Goal: Book appointment/travel/reservation

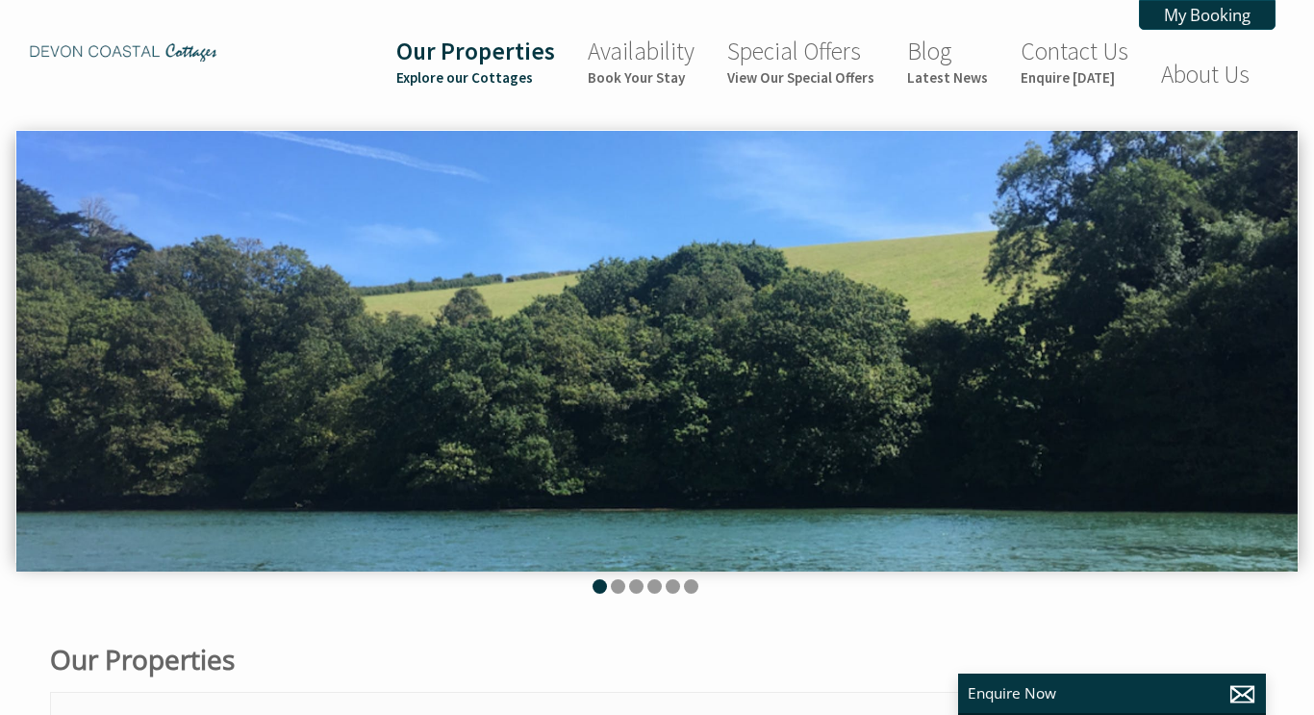
scroll to position [0, 17]
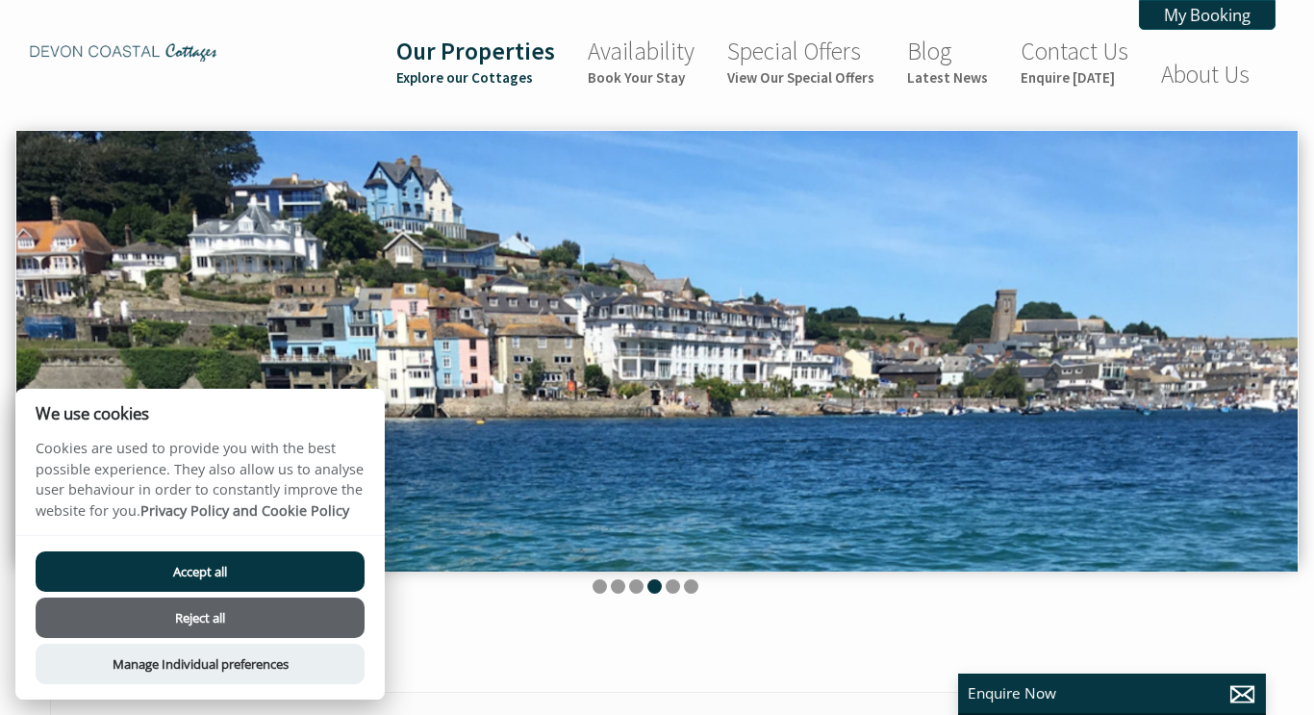
click at [189, 619] on button "Reject all" at bounding box center [200, 617] width 329 height 40
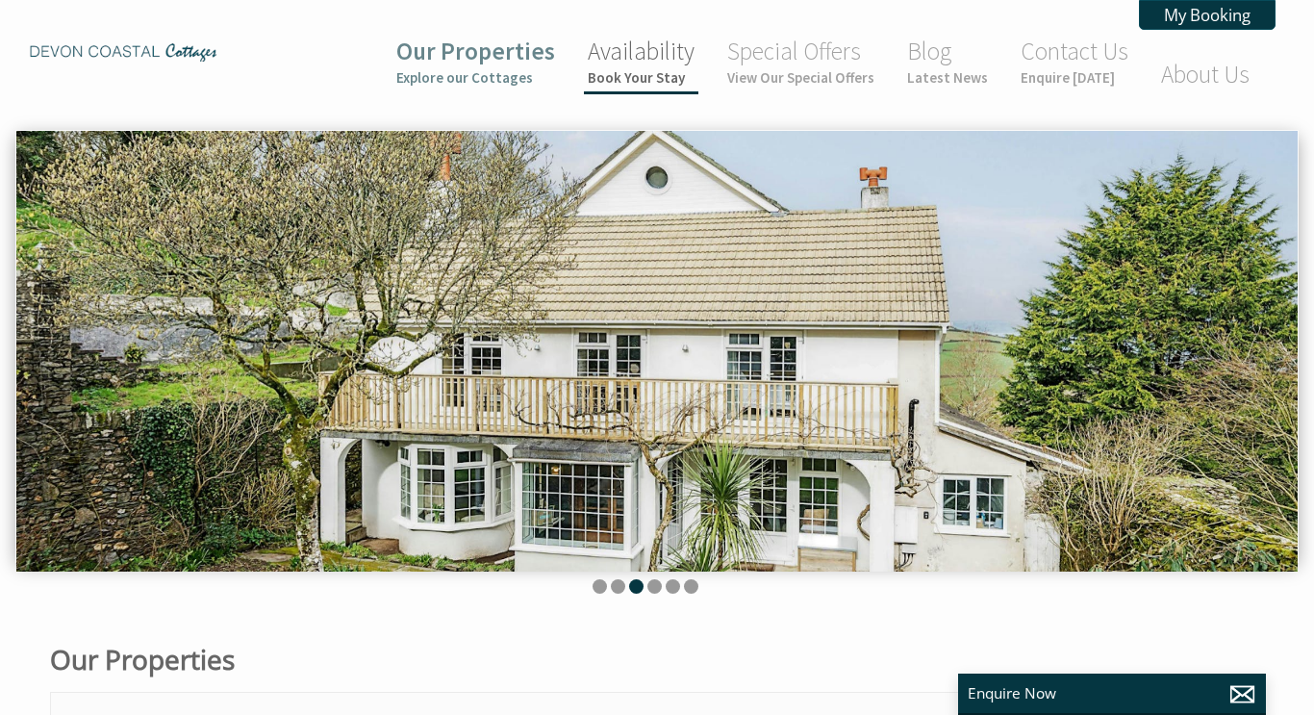
click at [672, 75] on small "Book Your Stay" at bounding box center [641, 77] width 107 height 18
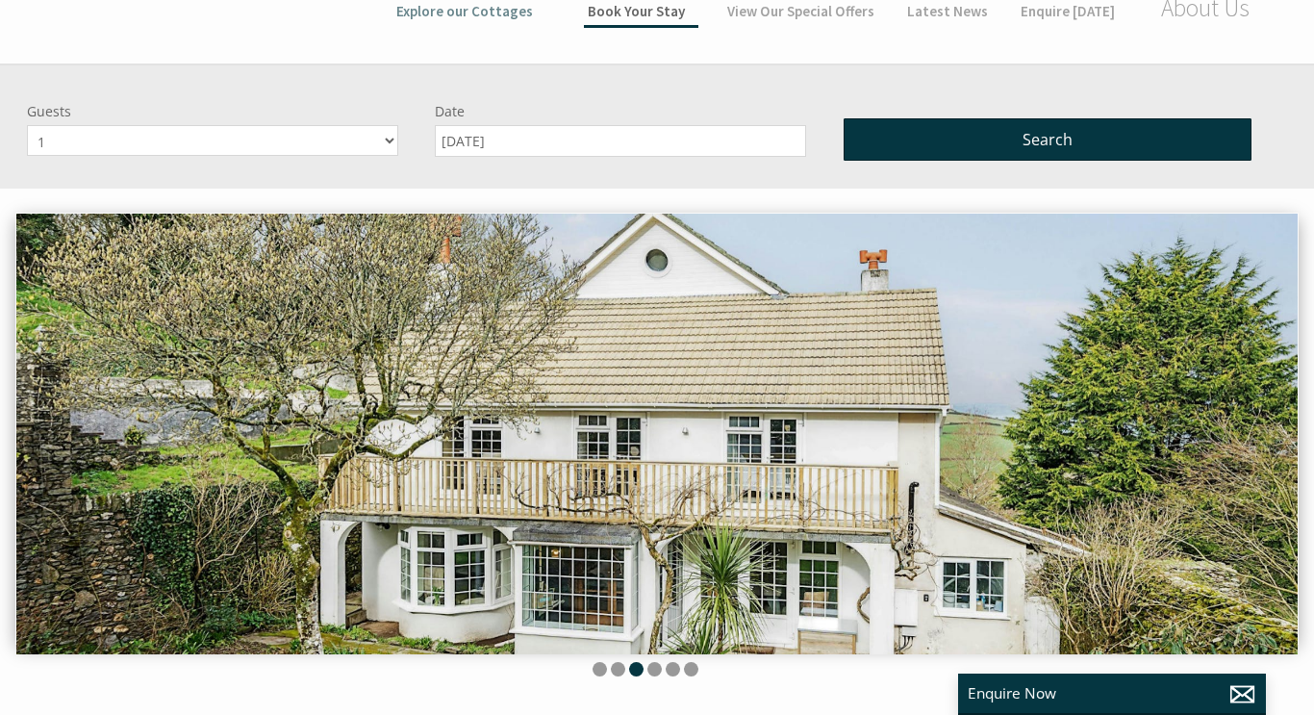
scroll to position [130, 0]
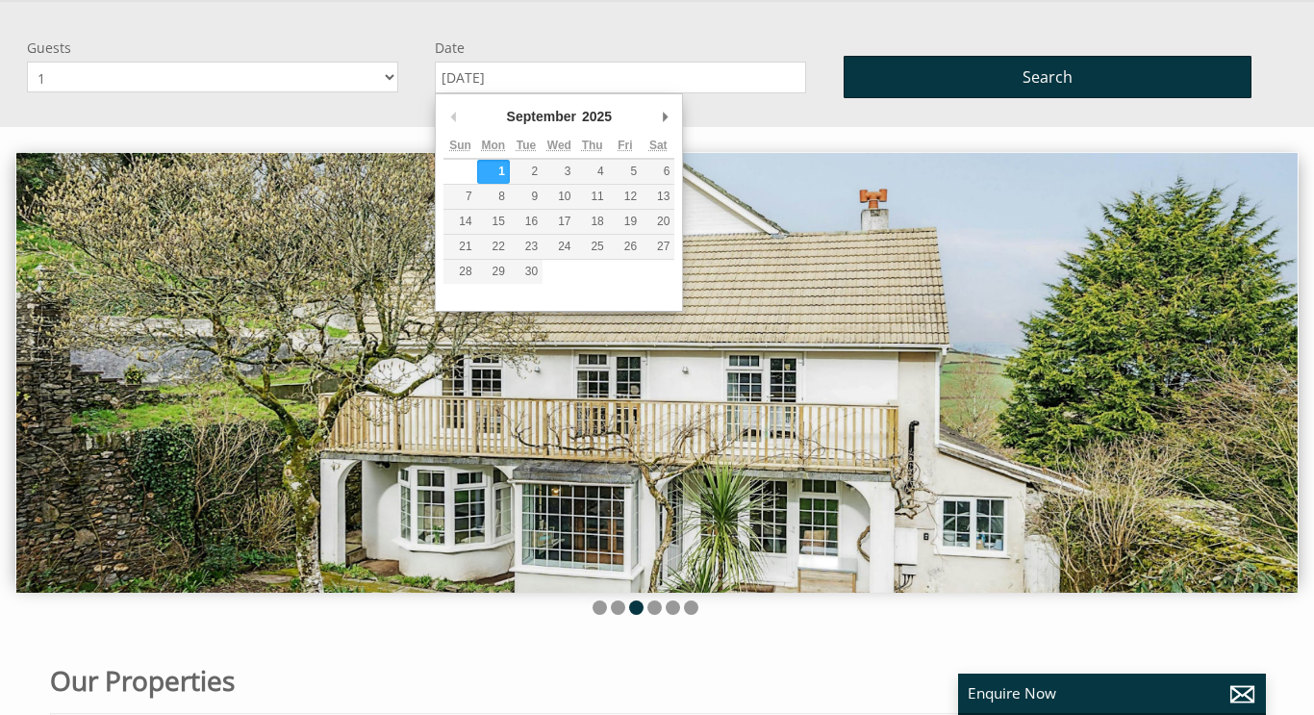
click at [543, 66] on input "[DATE]" at bounding box center [620, 78] width 371 height 32
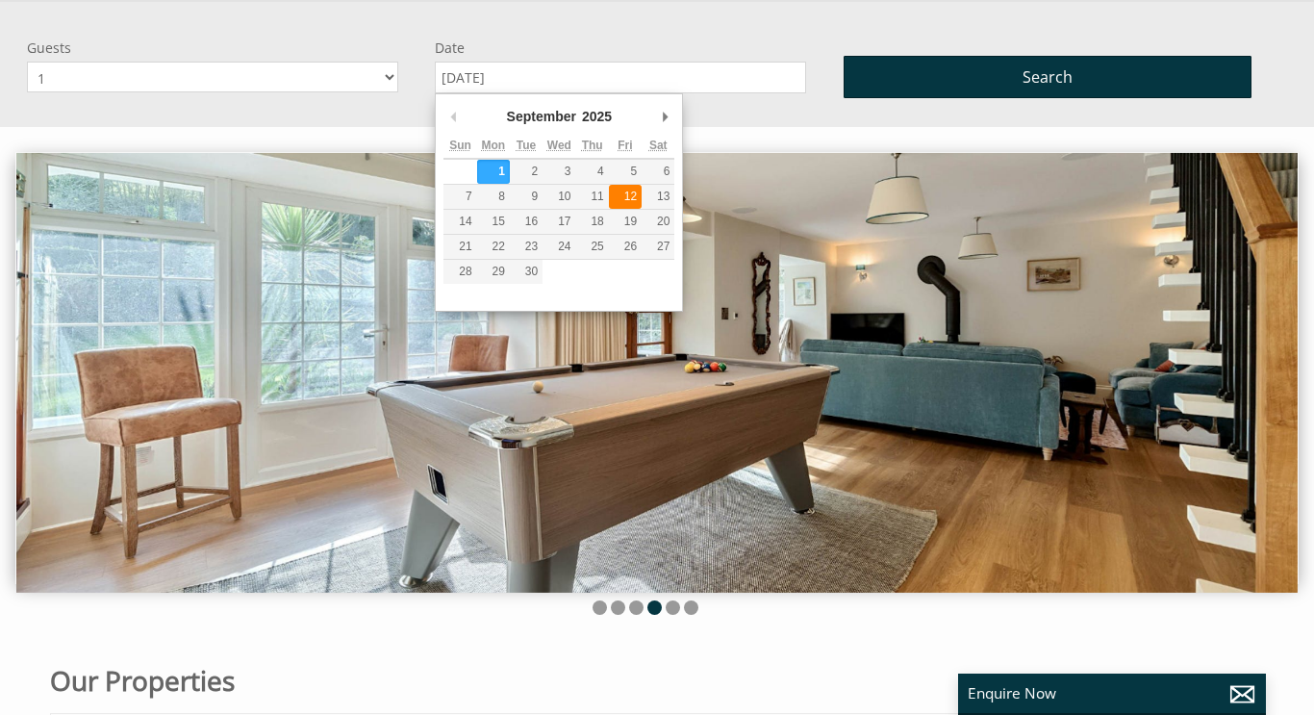
type input "[DATE]"
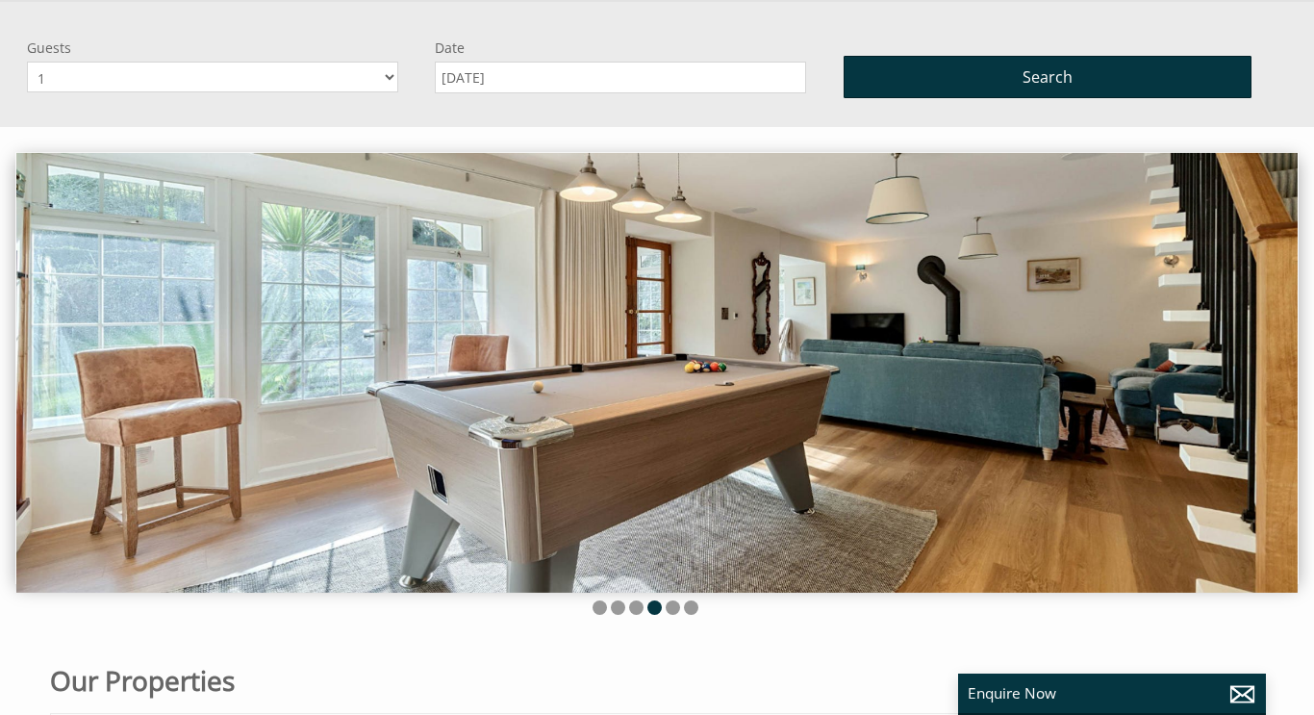
click at [317, 74] on select "1 2 3 4 5 6 7 8 9 10" at bounding box center [212, 77] width 371 height 31
select select "3"
click at [27, 62] on select "1 2 3 4 5 6 7 8 9 10" at bounding box center [212, 77] width 371 height 31
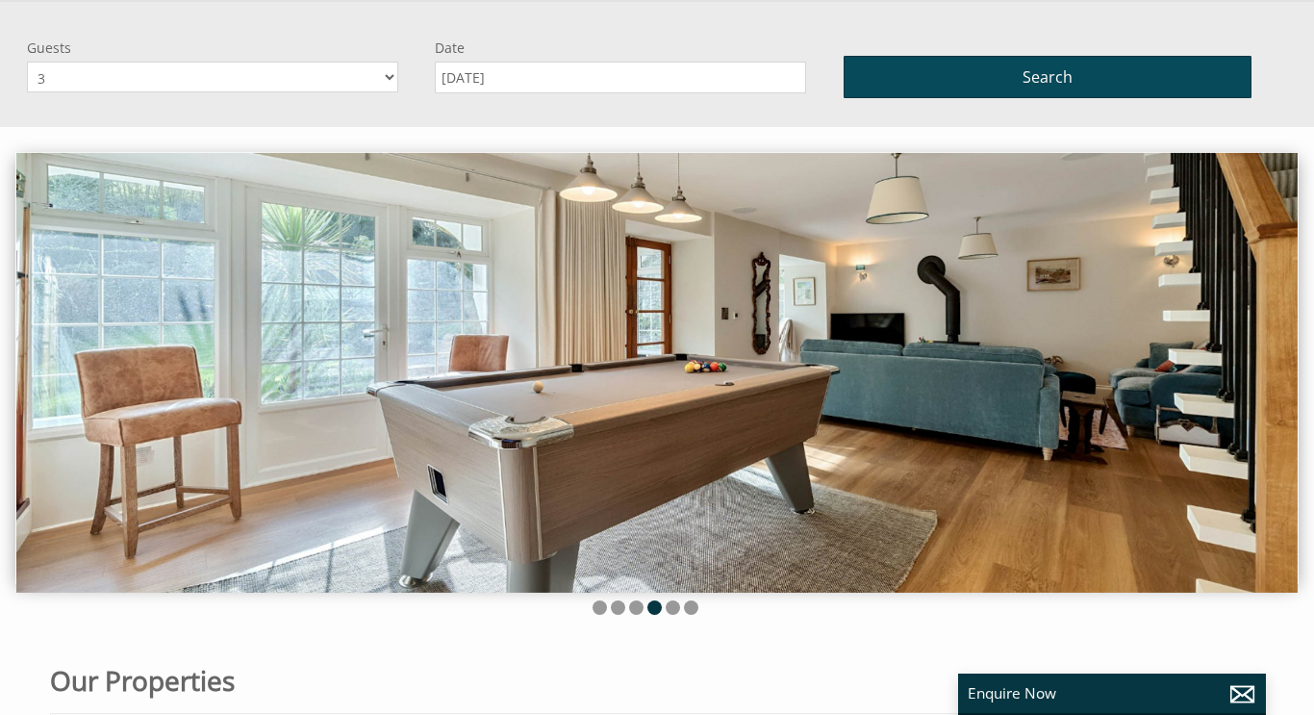
click at [918, 68] on button "Search" at bounding box center [1048, 77] width 408 height 42
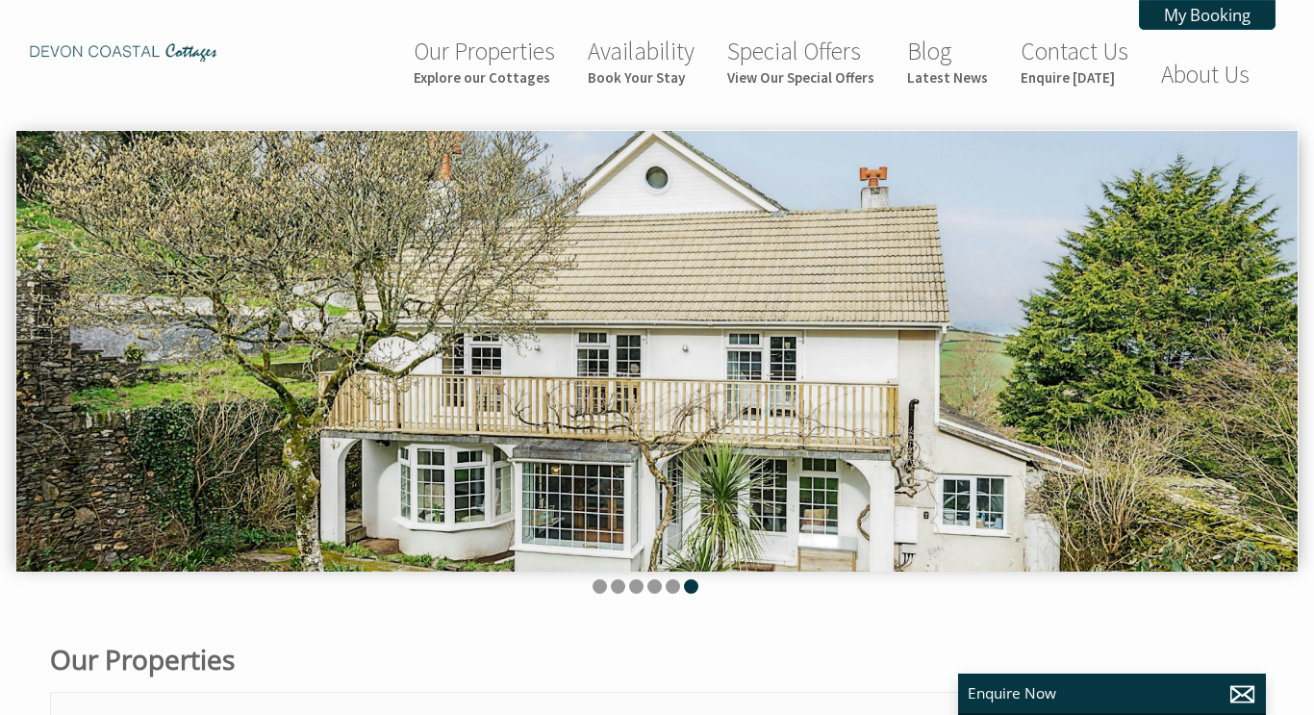
select select "3"
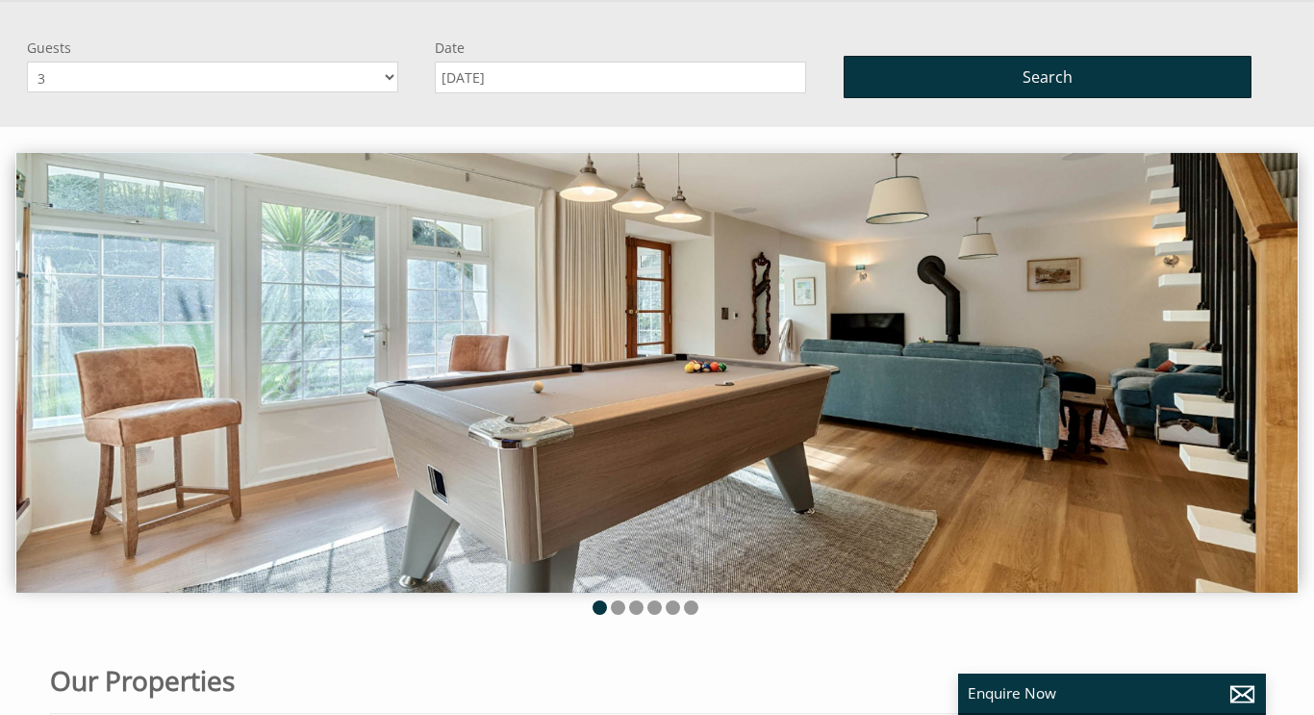
scroll to position [0, 17]
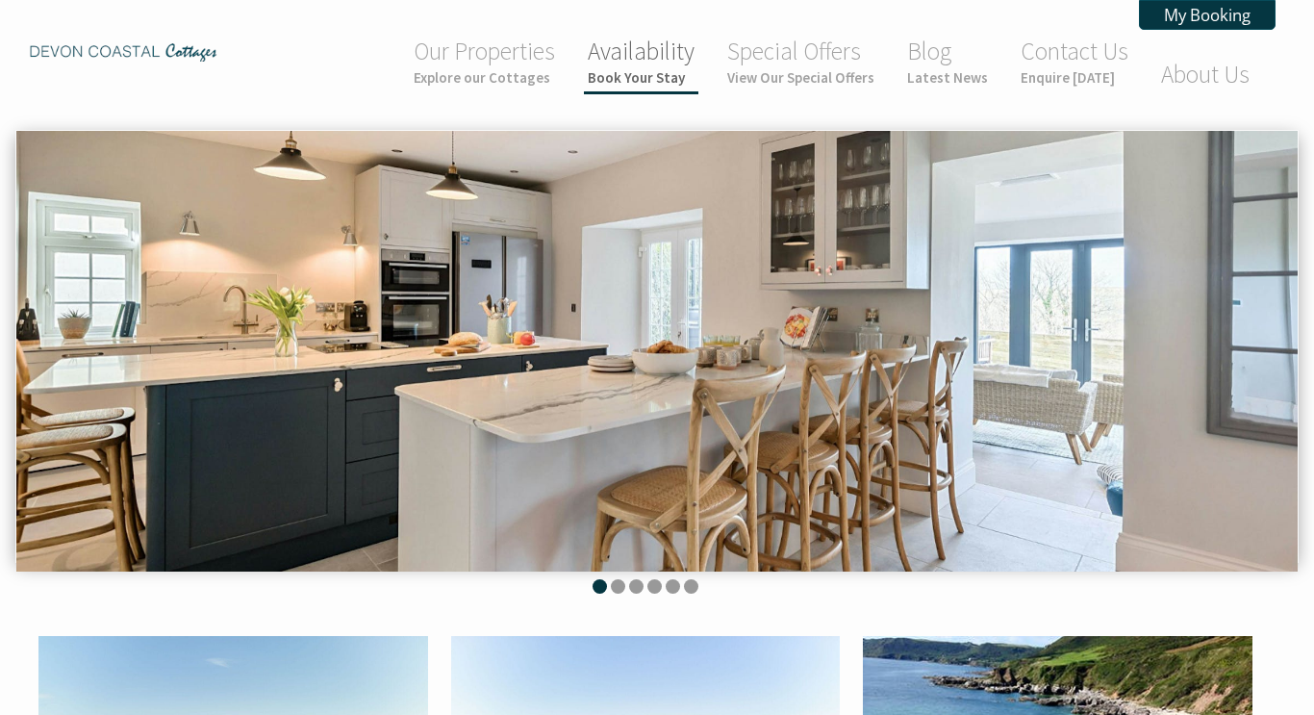
click at [648, 67] on link "Availability Book Your Stay" at bounding box center [641, 61] width 107 height 51
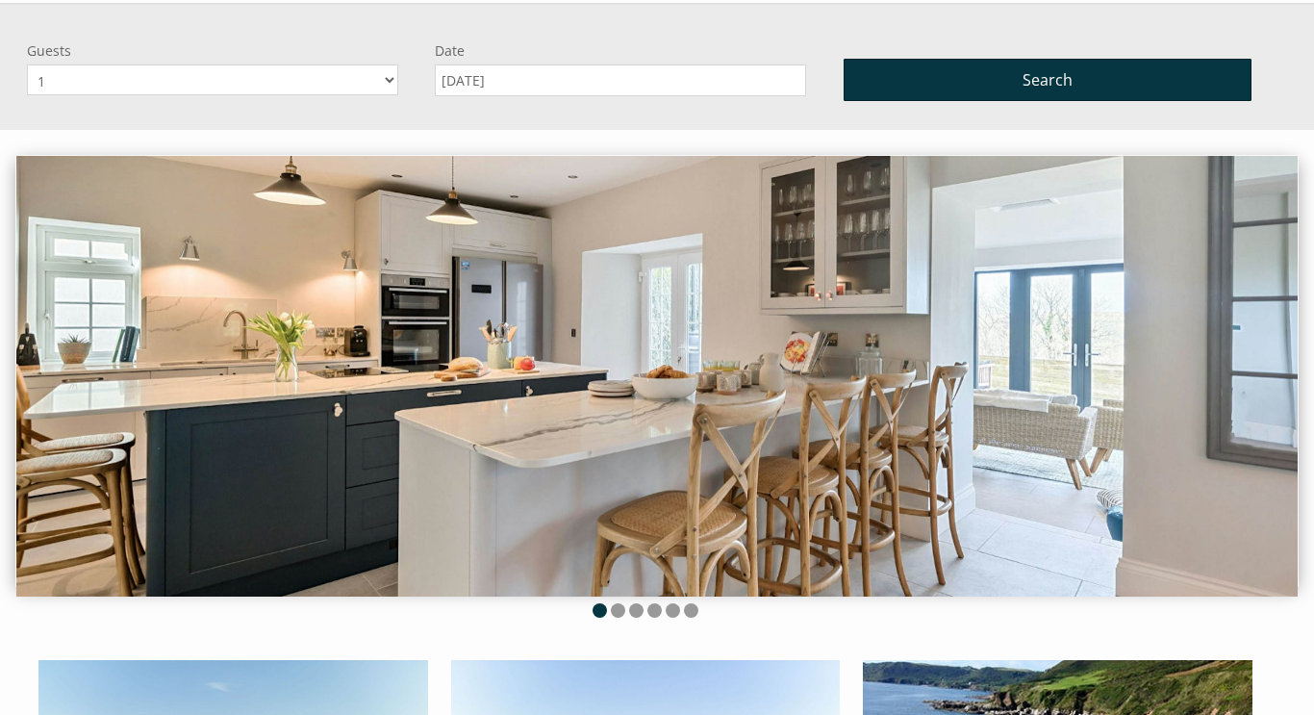
scroll to position [130, 0]
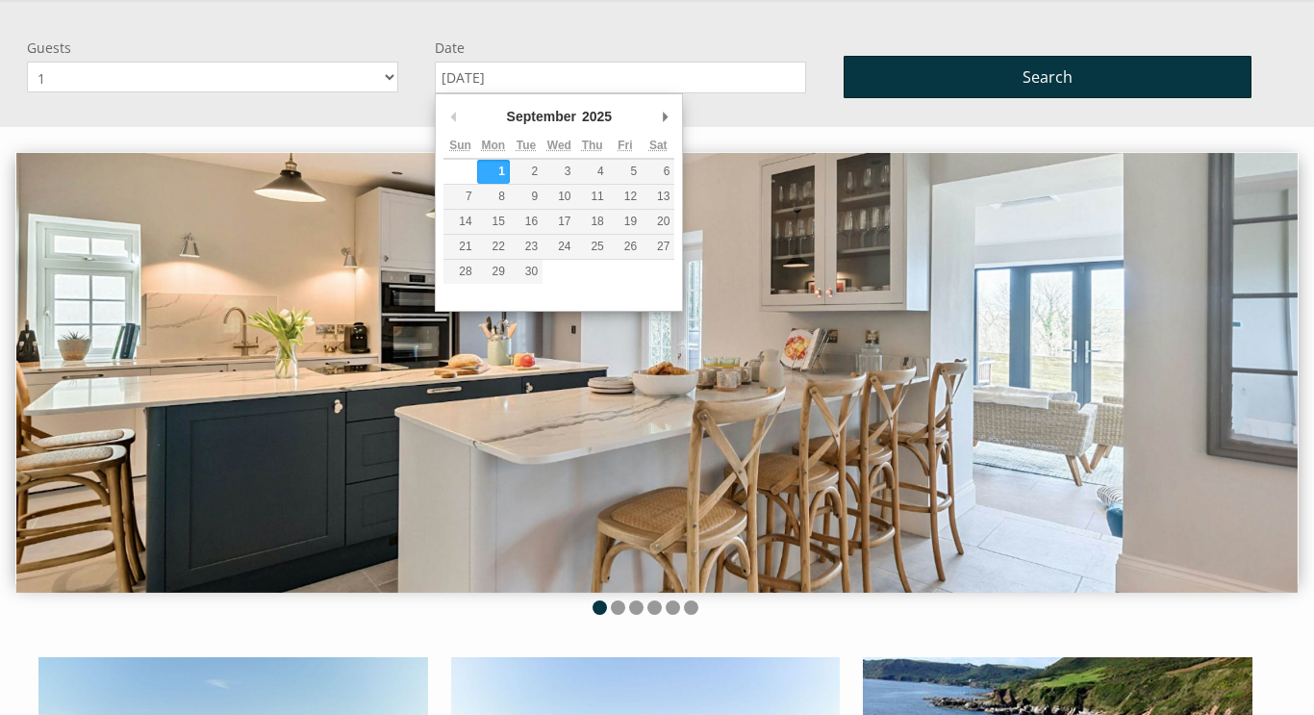
click at [529, 73] on input "[DATE]" at bounding box center [620, 78] width 371 height 32
type input "[DATE]"
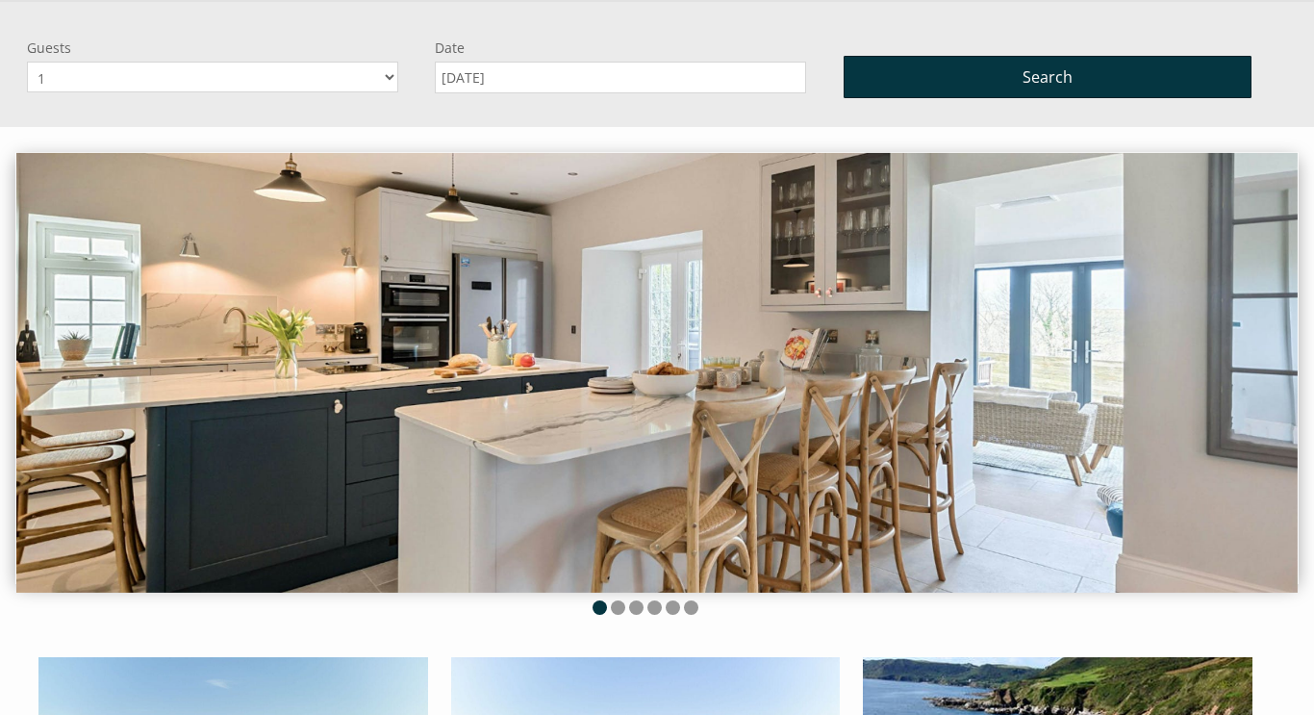
click at [389, 85] on select "1 2 3 4 5 6 7 8 9 10" at bounding box center [212, 77] width 371 height 31
select select "3"
click at [27, 62] on select "1 2 3 4 5 6 7 8 9 10" at bounding box center [212, 77] width 371 height 31
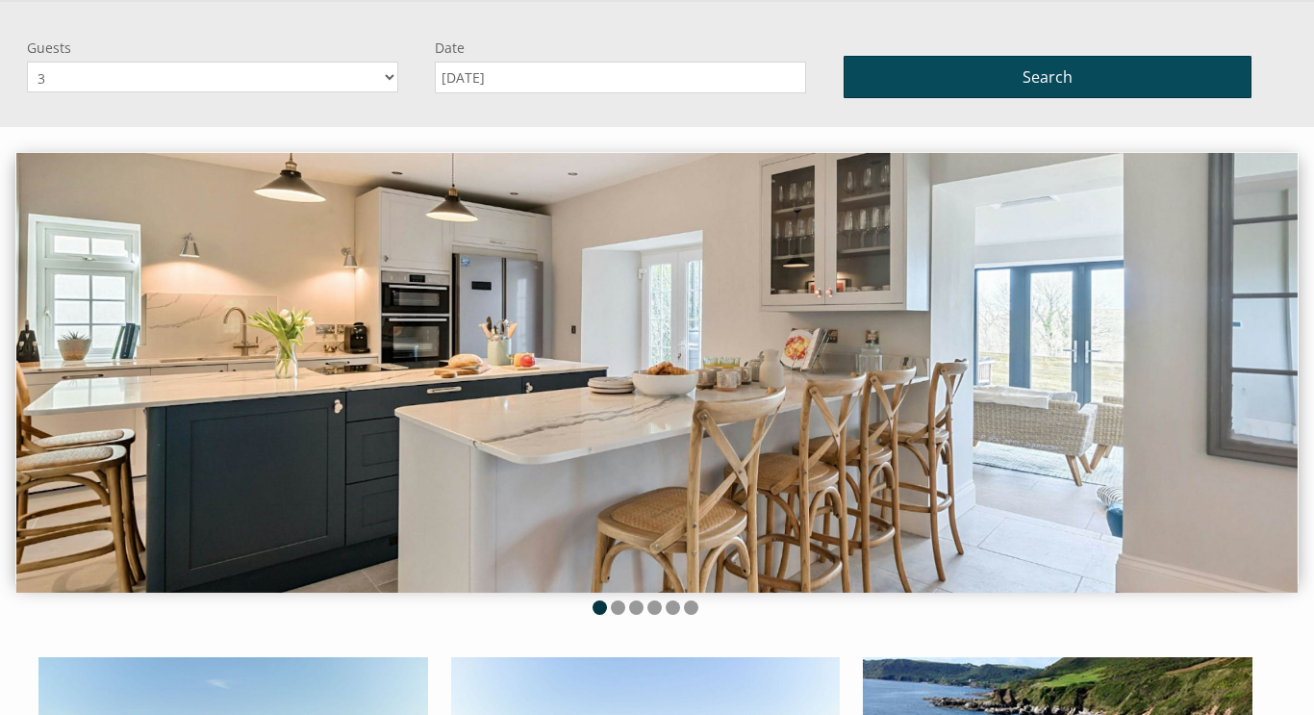
click at [932, 63] on button "Search" at bounding box center [1048, 77] width 408 height 42
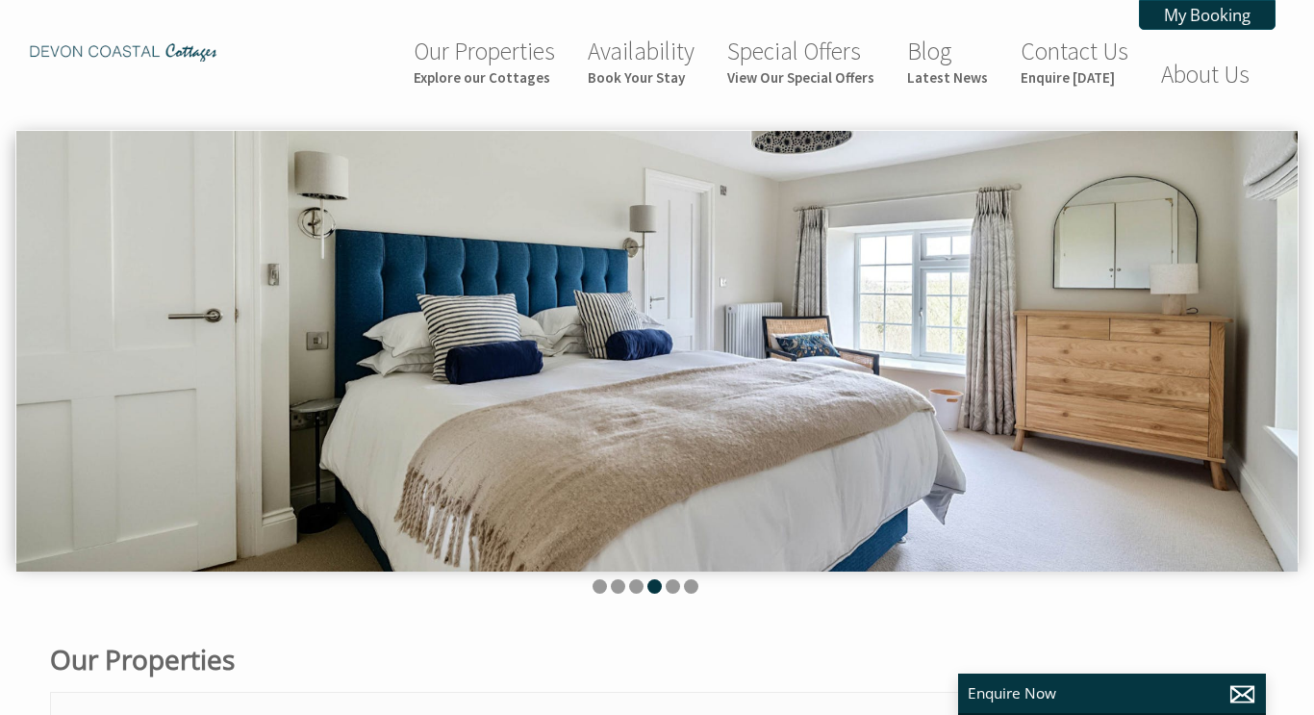
select select "3"
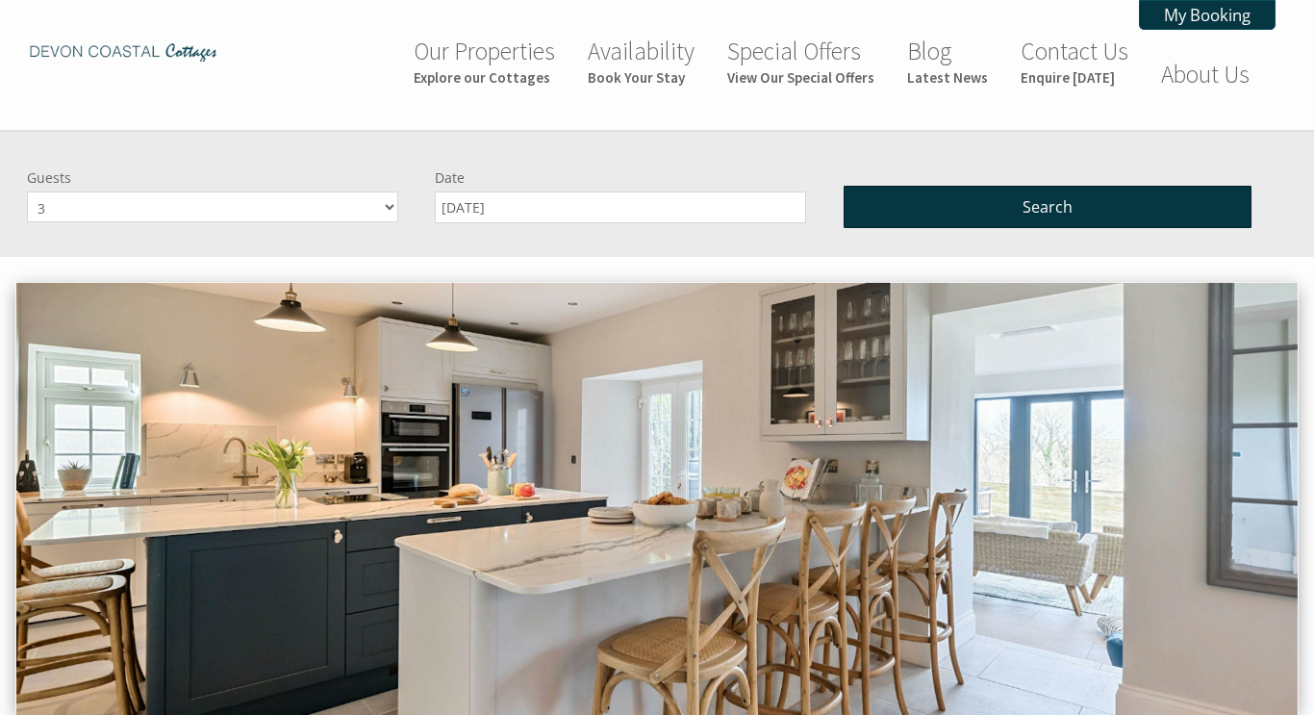
scroll to position [130, 0]
